Goal: Use online tool/utility

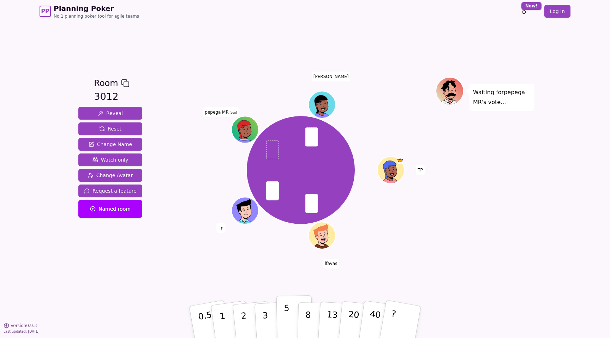
click at [290, 315] on button "5" at bounding box center [295, 323] width 36 height 54
click at [252, 315] on button "2" at bounding box center [252, 323] width 40 height 56
click at [241, 319] on button "2" at bounding box center [252, 323] width 40 height 56
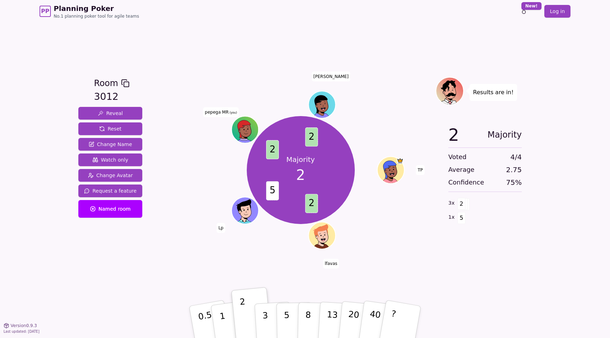
click at [519, 32] on div "Room 3012 Reveal Reset Change Name Watch only Change Avatar Request a feature N…" at bounding box center [305, 174] width 459 height 303
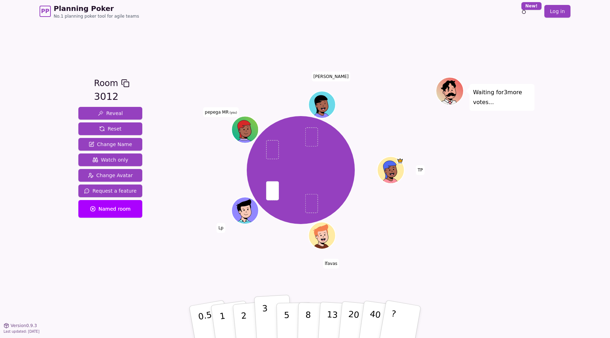
click at [267, 326] on p "3" at bounding box center [266, 323] width 8 height 38
click at [284, 309] on p "5" at bounding box center [287, 322] width 6 height 38
click at [267, 315] on button "3" at bounding box center [273, 322] width 38 height 55
click at [287, 313] on p "5" at bounding box center [287, 322] width 6 height 38
click at [268, 308] on button "3" at bounding box center [273, 322] width 38 height 55
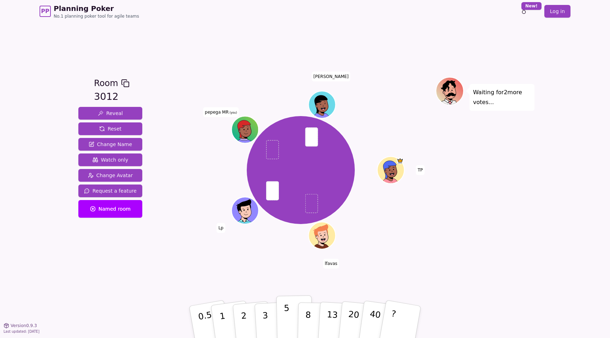
click at [292, 315] on button "5" at bounding box center [295, 323] width 36 height 54
click at [279, 316] on button "5" at bounding box center [295, 323] width 36 height 54
click at [286, 319] on p "5" at bounding box center [287, 322] width 6 height 38
click at [304, 320] on button "8" at bounding box center [316, 323] width 36 height 54
click at [282, 299] on button "5" at bounding box center [295, 323] width 36 height 54
